Goal: Navigation & Orientation: Find specific page/section

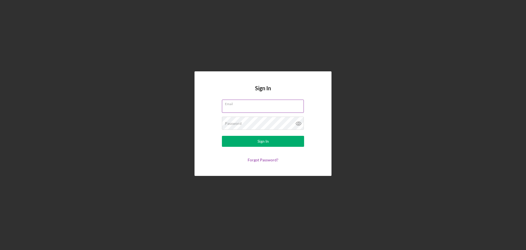
click at [254, 105] on div "Email" at bounding box center [263, 107] width 82 height 14
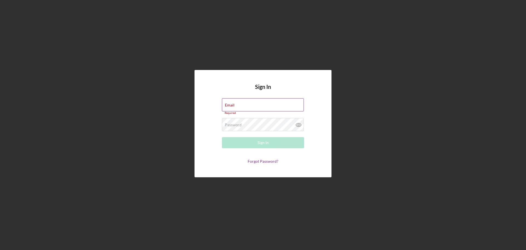
click at [248, 111] on input "Email" at bounding box center [263, 104] width 82 height 13
type input "[EMAIL_ADDRESS][DOMAIN_NAME]"
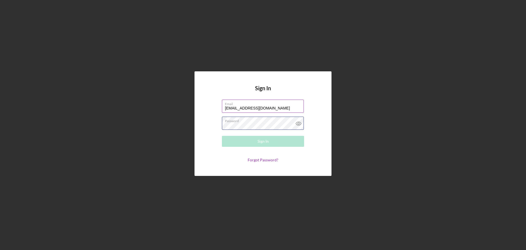
click at [249, 121] on div "Password Required" at bounding box center [263, 124] width 82 height 14
click at [222, 136] on button "Sign In" at bounding box center [263, 141] width 82 height 11
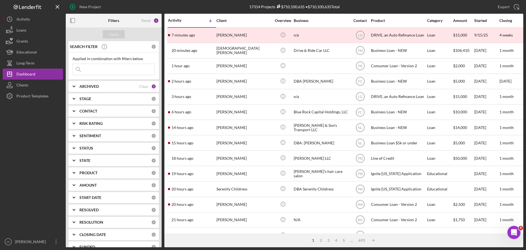
click at [98, 70] on input at bounding box center [114, 69] width 82 height 11
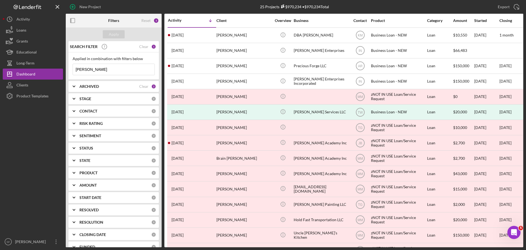
drag, startPoint x: 87, startPoint y: 71, endPoint x: 73, endPoint y: 72, distance: 14.5
click at [73, 72] on div "[PERSON_NAME] Icon/Menu Close" at bounding box center [114, 70] width 82 height 12
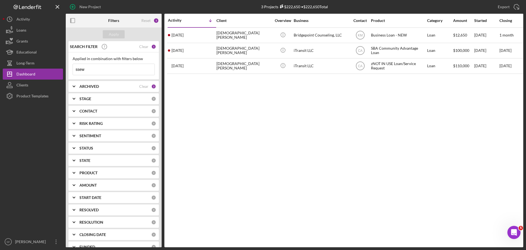
drag, startPoint x: 85, startPoint y: 70, endPoint x: 75, endPoint y: 70, distance: 10.1
click at [75, 70] on input "ssew" at bounding box center [114, 69] width 82 height 11
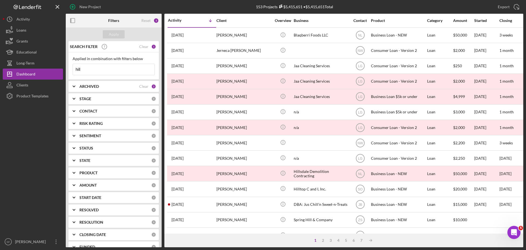
type input "hill"
drag, startPoint x: 89, startPoint y: 69, endPoint x: 73, endPoint y: 69, distance: 15.9
click at [73, 69] on div "hill Icon/Menu Close" at bounding box center [114, 70] width 82 height 12
